Goal: Task Accomplishment & Management: Complete application form

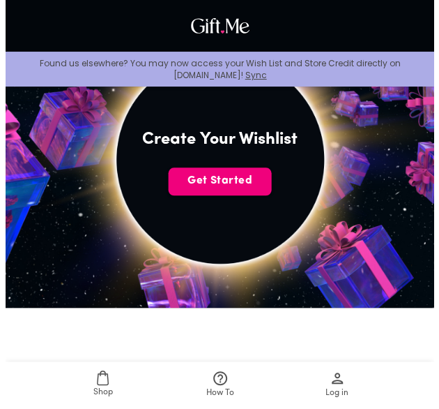
scroll to position [285, 0]
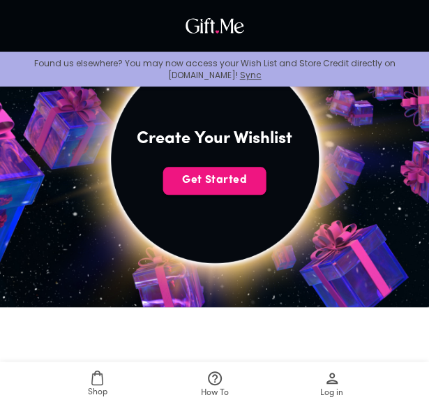
click at [246, 222] on img at bounding box center [214, 158] width 514 height 514
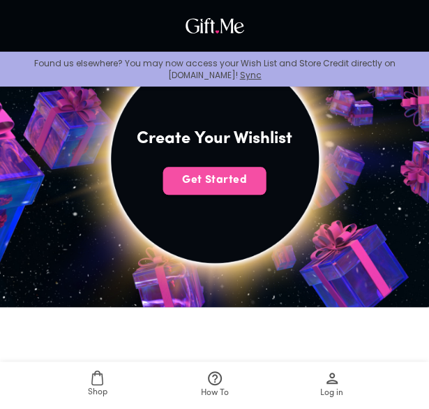
click at [225, 179] on span "Get Started" at bounding box center [214, 179] width 103 height 15
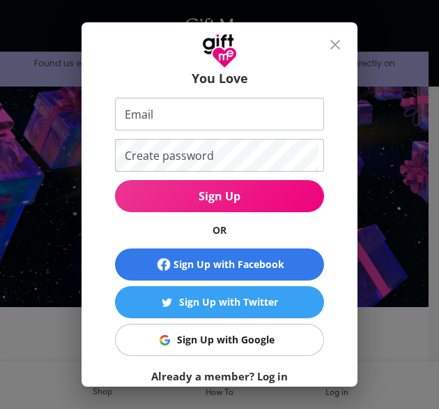
scroll to position [52, 0]
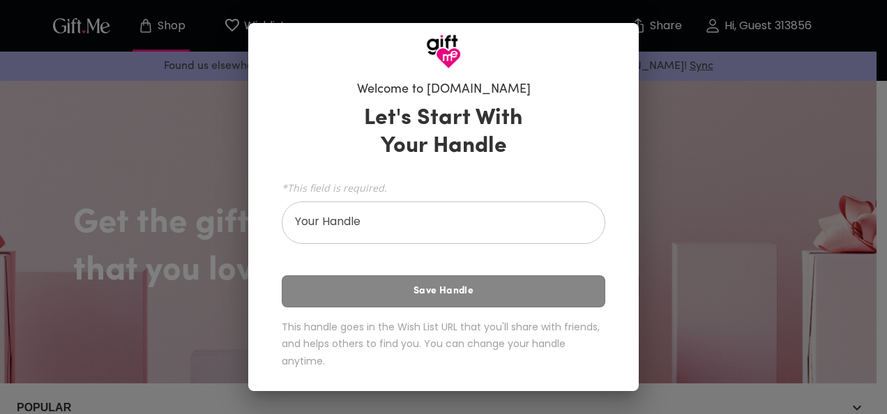
click at [654, 157] on div "Welcome to Gift.me Let's Start With Your Handle *This field is required. Your H…" at bounding box center [443, 207] width 887 height 414
click at [698, 234] on div "Welcome to Gift.me Let's Start With Your Handle *This field is required. Your H…" at bounding box center [443, 207] width 887 height 414
click at [494, 123] on h3 "Let's Start With Your Handle" at bounding box center [444, 133] width 194 height 56
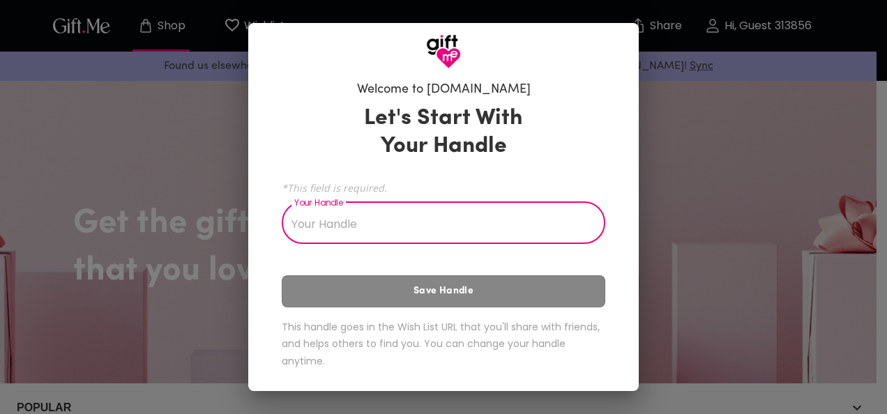
click at [347, 224] on input "Your Handle" at bounding box center [436, 224] width 308 height 39
click at [378, 220] on input "Your Handle" at bounding box center [436, 224] width 308 height 39
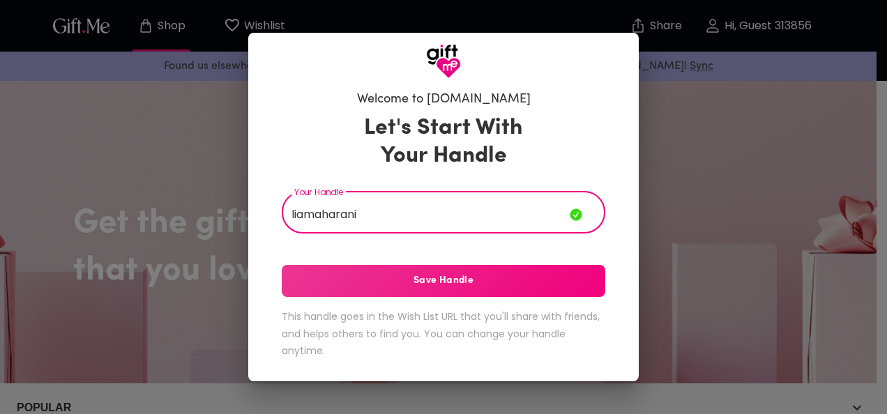
type input "liamaharani"
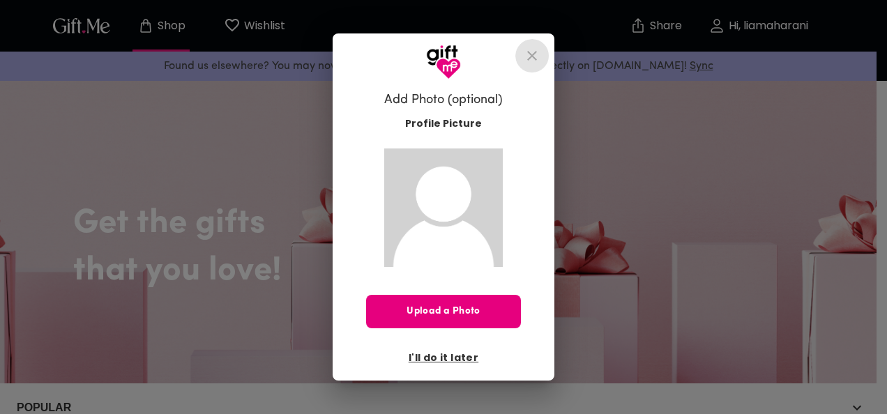
click at [527, 58] on icon "close" at bounding box center [532, 56] width 10 height 10
